Goal: Find specific page/section

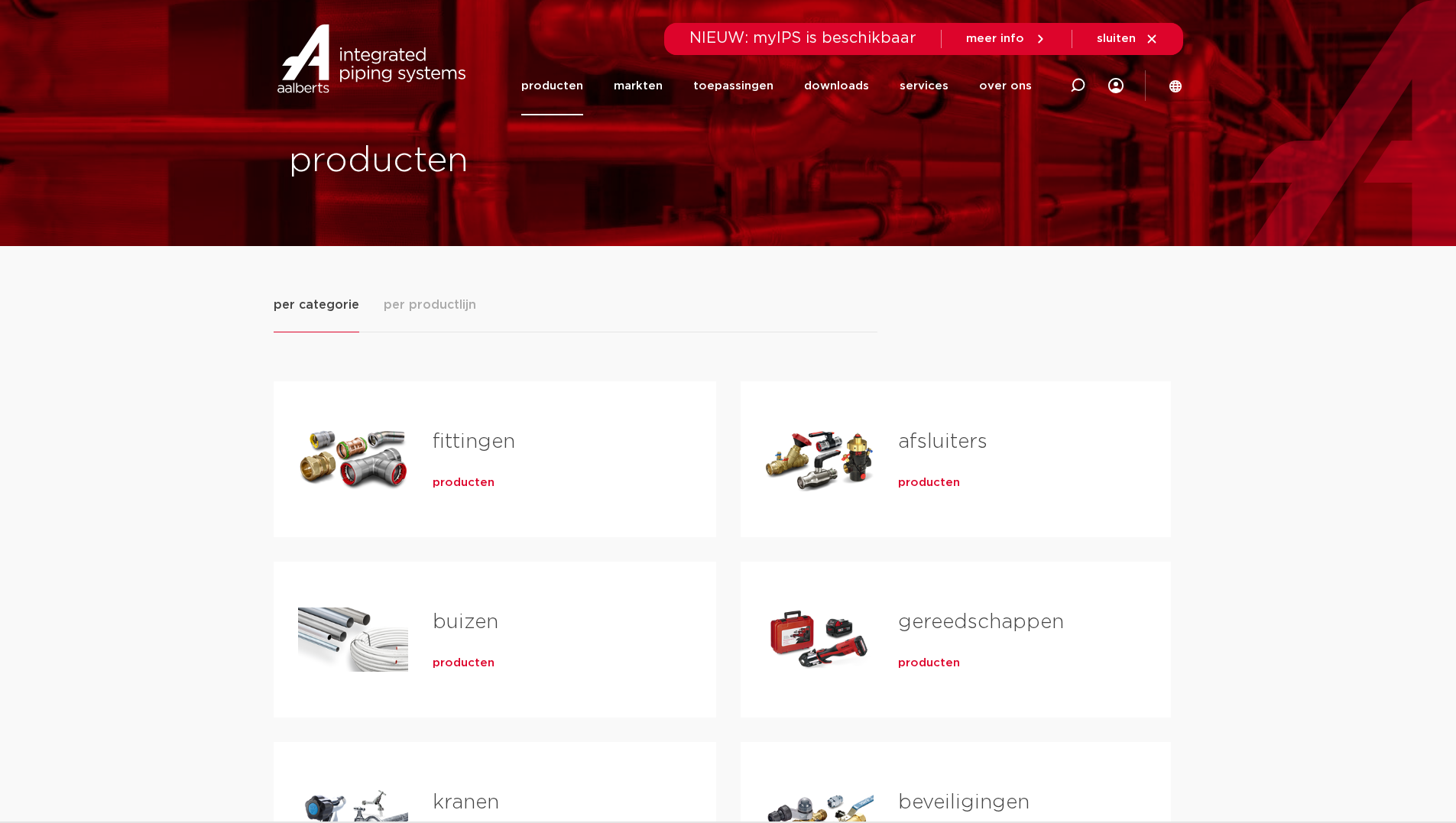
click at [1072, 81] on icon at bounding box center [1077, 85] width 15 height 15
click at [608, 84] on input "Zoeken" at bounding box center [847, 83] width 481 height 31
type input "4800061"
click button "Zoeken" at bounding box center [0, 0] width 0 height 0
